Goal: Transaction & Acquisition: Purchase product/service

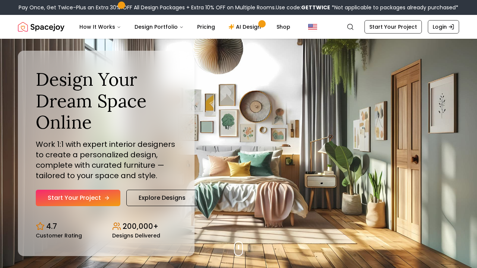
click at [90, 201] on link "Start Your Project" at bounding box center [78, 198] width 85 height 16
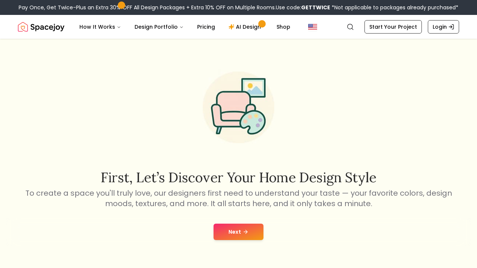
click at [222, 238] on button "Next" at bounding box center [239, 232] width 50 height 16
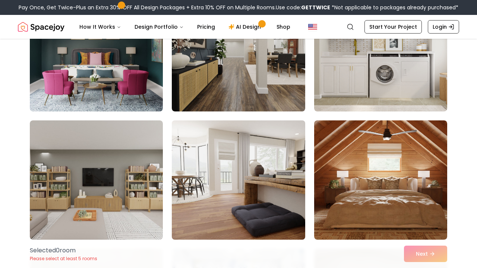
scroll to position [624, 0]
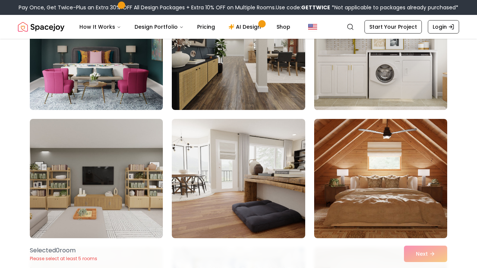
click at [346, 91] on img at bounding box center [381, 50] width 140 height 125
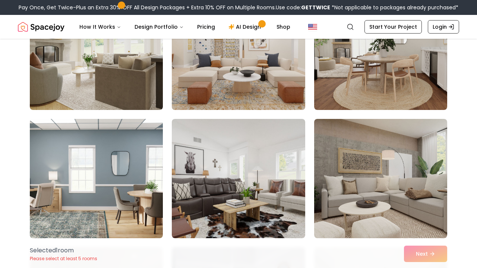
scroll to position [2047, 0]
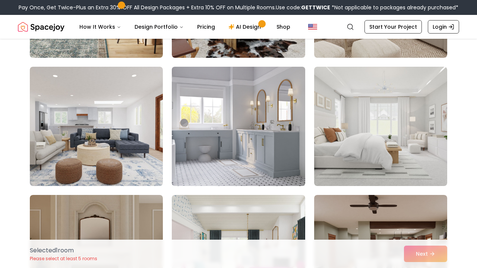
click at [246, 155] on img at bounding box center [239, 126] width 140 height 125
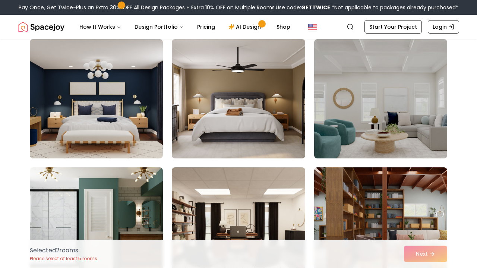
scroll to position [3275, 0]
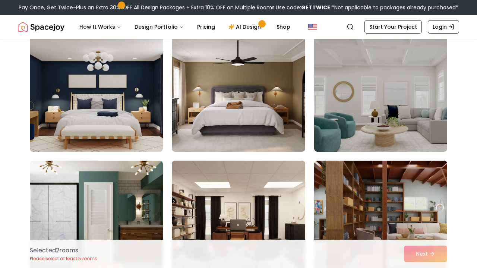
click at [126, 83] on img at bounding box center [96, 91] width 140 height 125
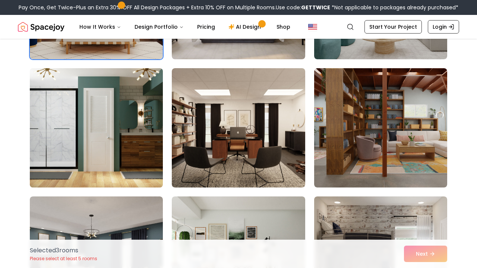
click at [123, 144] on img at bounding box center [96, 127] width 140 height 125
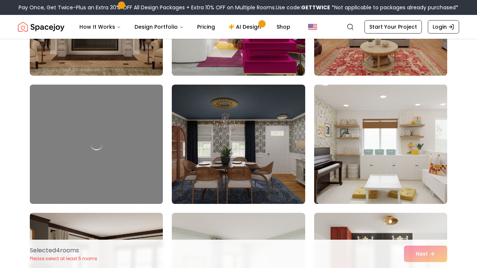
scroll to position [2445, 0]
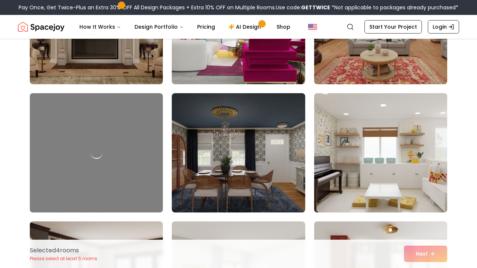
click at [401, 165] on img at bounding box center [381, 152] width 140 height 125
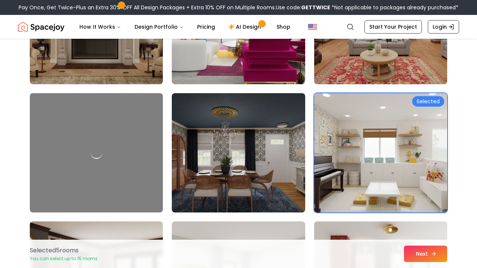
click at [415, 257] on button "Next" at bounding box center [425, 254] width 43 height 16
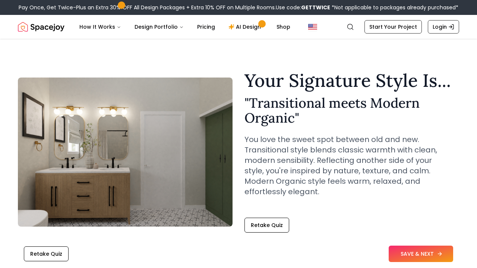
click at [416, 257] on button "SAVE & NEXT" at bounding box center [421, 254] width 64 height 16
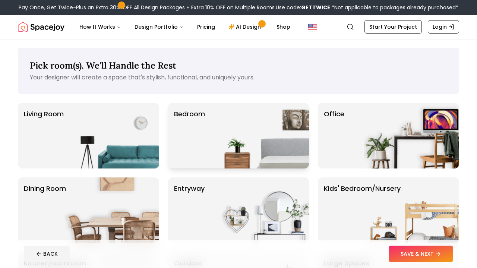
click at [231, 128] on img at bounding box center [261, 136] width 95 height 66
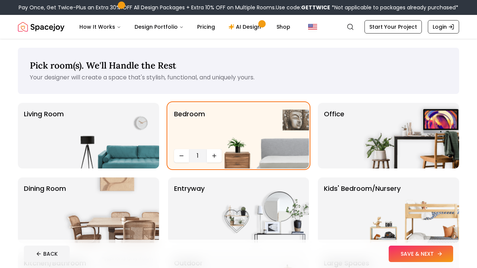
click at [416, 250] on button "SAVE & NEXT" at bounding box center [421, 254] width 64 height 16
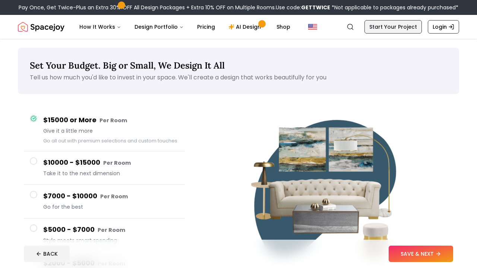
click at [379, 30] on link "Start Your Project" at bounding box center [393, 26] width 57 height 13
